Goal: Task Accomplishment & Management: Manage account settings

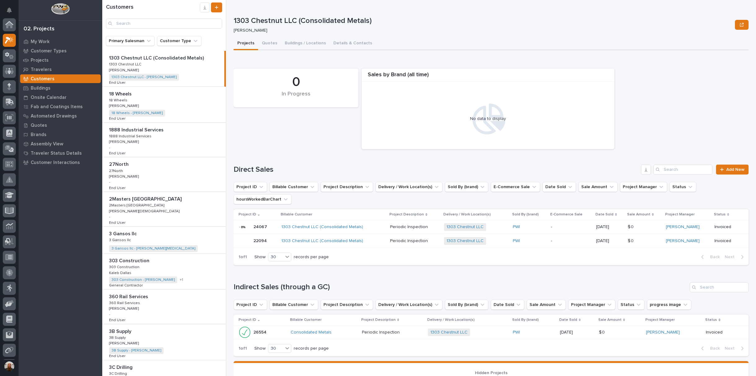
click at [54, 214] on div "My Work Customer Types Projects Travelers Customers Buildings Onsite Calendar F…" at bounding box center [61, 206] width 84 height 339
click at [11, 53] on icon at bounding box center [9, 55] width 9 height 7
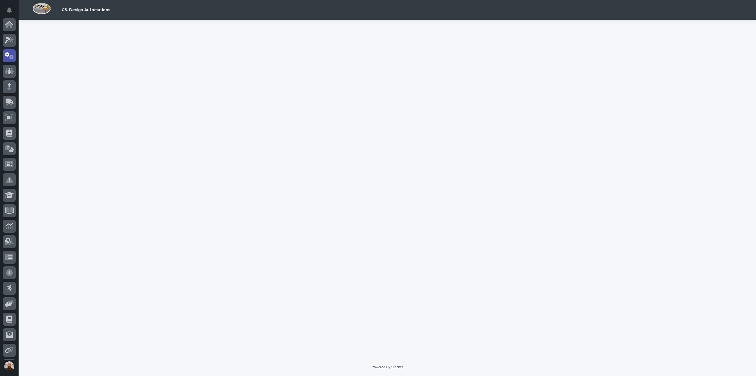
scroll to position [31, 0]
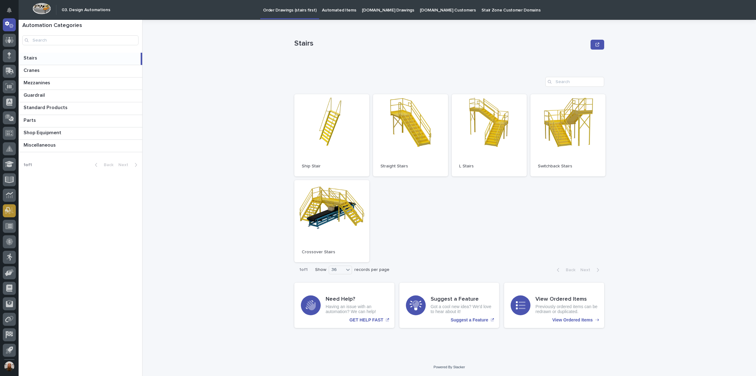
scroll to position [46, 0]
click at [9, 227] on icon at bounding box center [9, 226] width 7 height 7
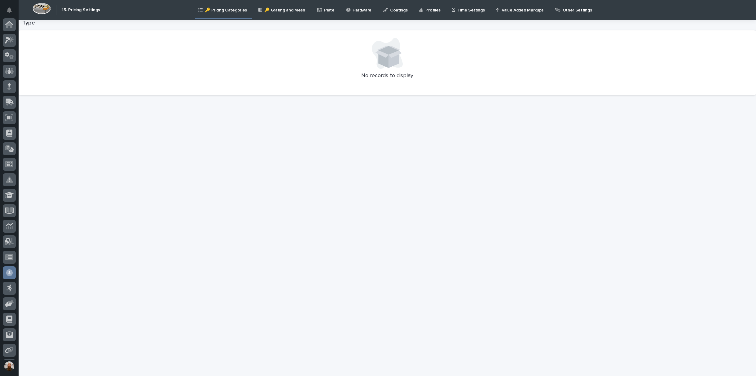
scroll to position [46, 0]
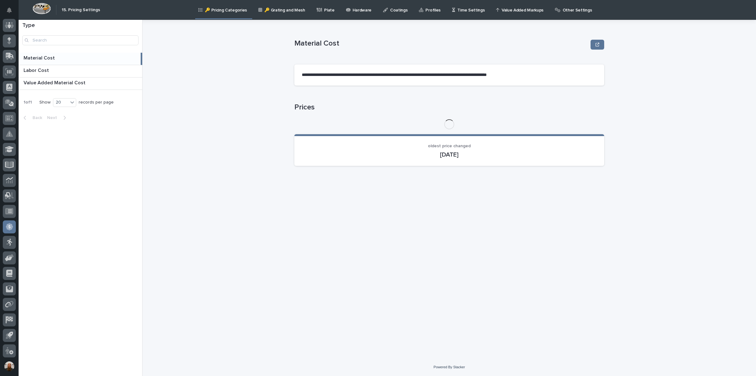
click at [554, 11] on div "Other Settings" at bounding box center [574, 6] width 40 height 13
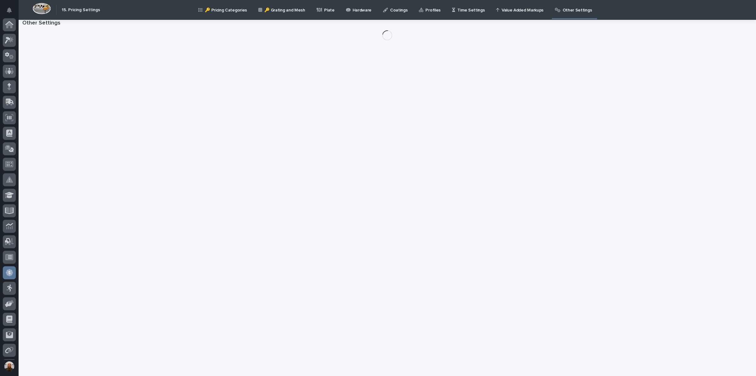
scroll to position [46, 0]
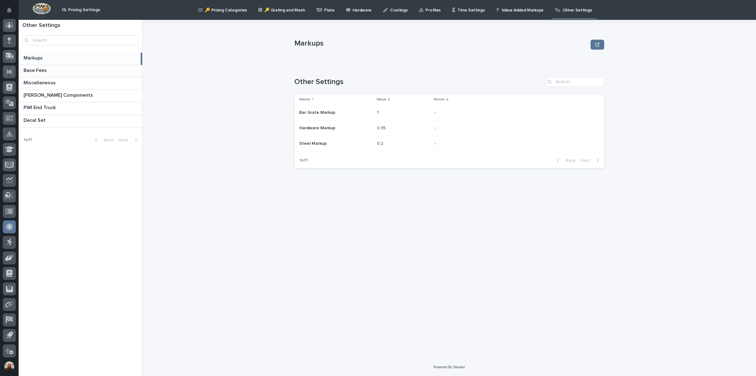
click at [99, 70] on p at bounding box center [82, 71] width 116 height 6
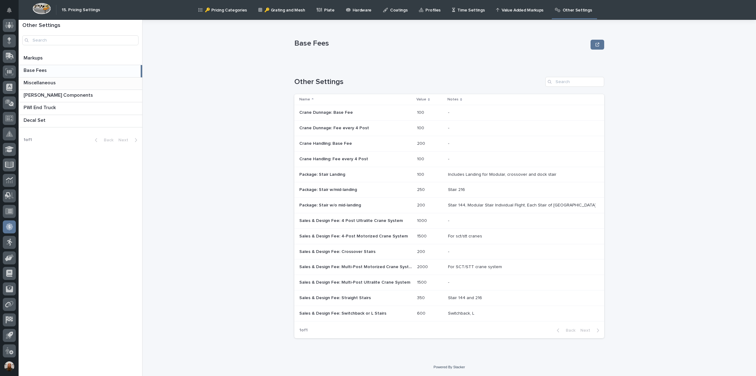
click at [89, 84] on p at bounding box center [82, 83] width 116 height 6
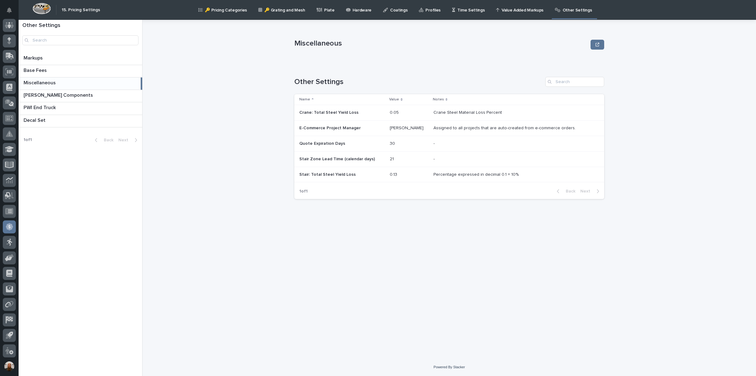
click at [373, 159] on p at bounding box center [341, 158] width 85 height 5
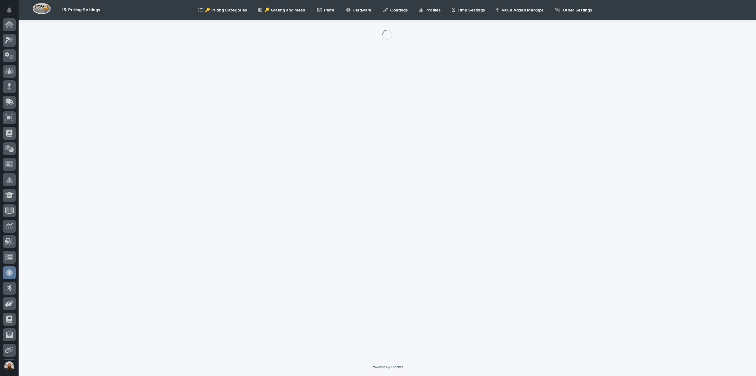
scroll to position [46, 0]
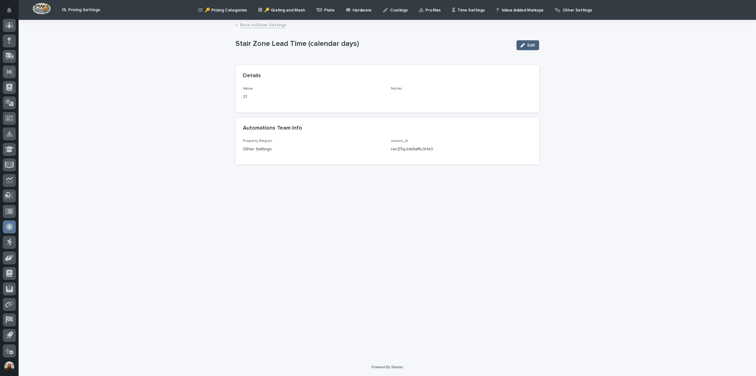
click at [525, 42] on button "Edit" at bounding box center [527, 45] width 23 height 10
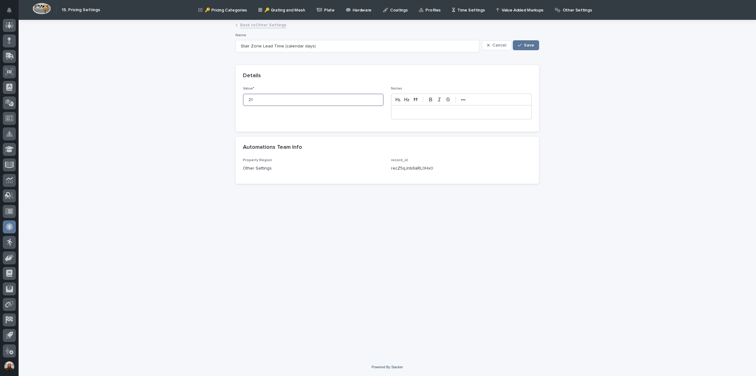
click at [269, 100] on input "21" at bounding box center [313, 100] width 141 height 12
type input "28"
click at [409, 241] on div "Loading... Saving… Loading... Saving… Stair Zone Lead Time (calendar days) Canc…" at bounding box center [387, 181] width 310 height 322
click at [538, 46] on button "Save" at bounding box center [525, 45] width 26 height 10
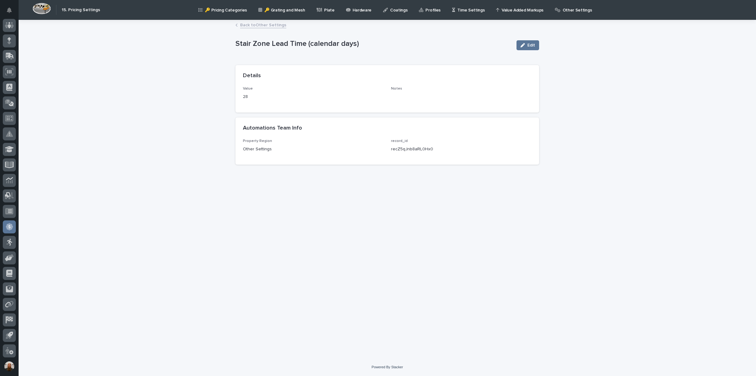
click at [260, 25] on link "Back to Other Settings" at bounding box center [263, 24] width 46 height 7
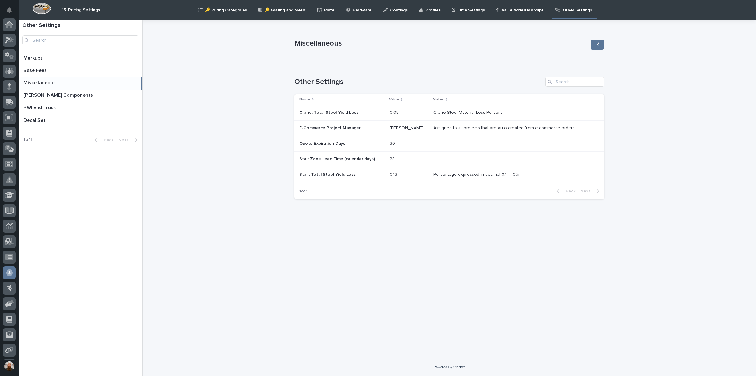
scroll to position [46, 0]
